Goal: Transaction & Acquisition: Purchase product/service

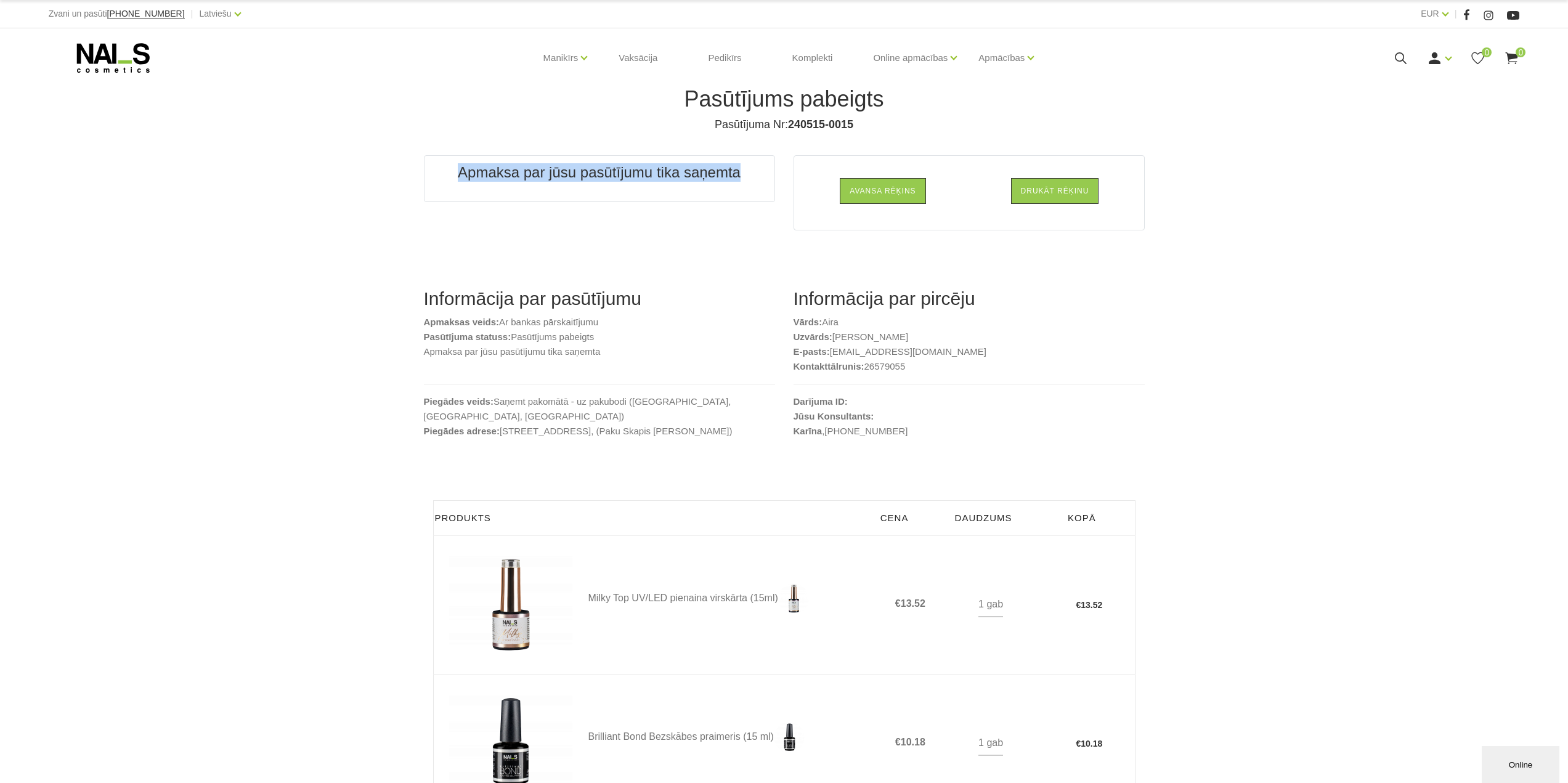
drag, startPoint x: 453, startPoint y: 173, endPoint x: 740, endPoint y: 179, distance: 287.1
click at [740, 179] on h3 "Apmaksa par jūsu pasūtījumu tika saņemta" at bounding box center [599, 173] width 307 height 19
